Goal: Transaction & Acquisition: Purchase product/service

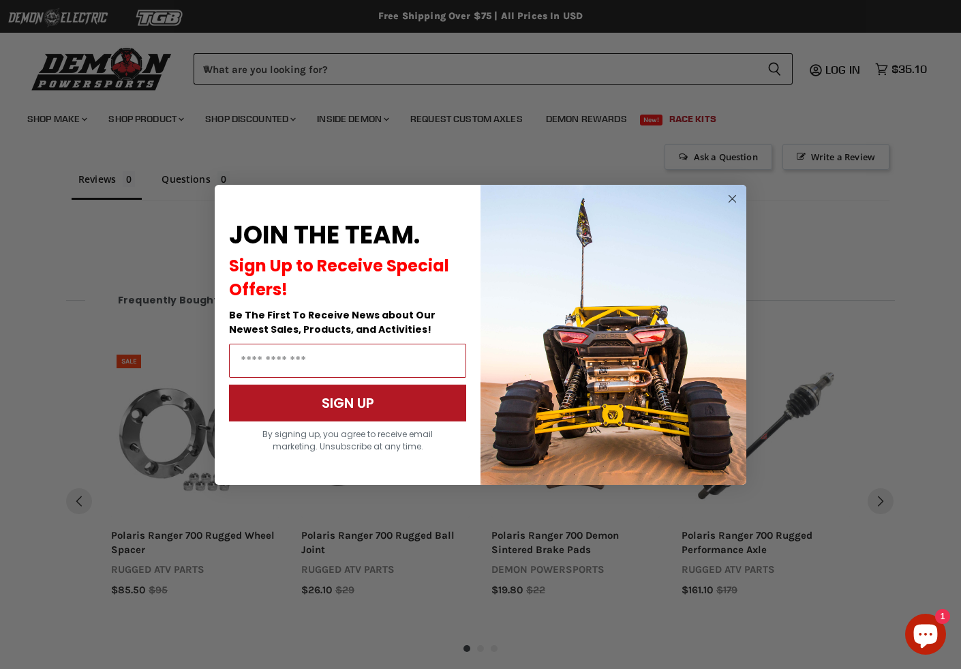
scroll to position [869, 0]
